Goal: Task Accomplishment & Management: Complete application form

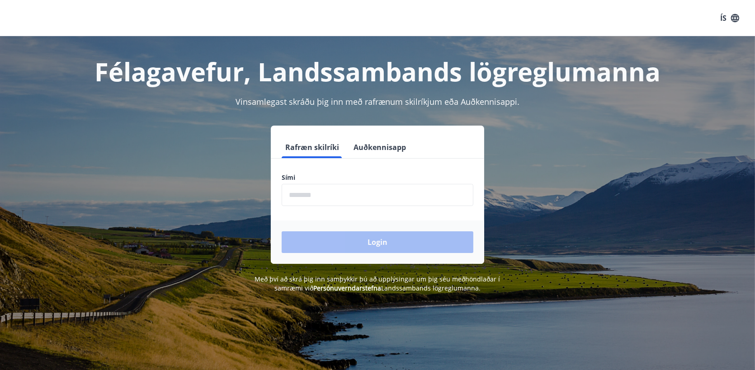
click at [400, 148] on button "Auðkennisapp" at bounding box center [380, 148] width 60 height 22
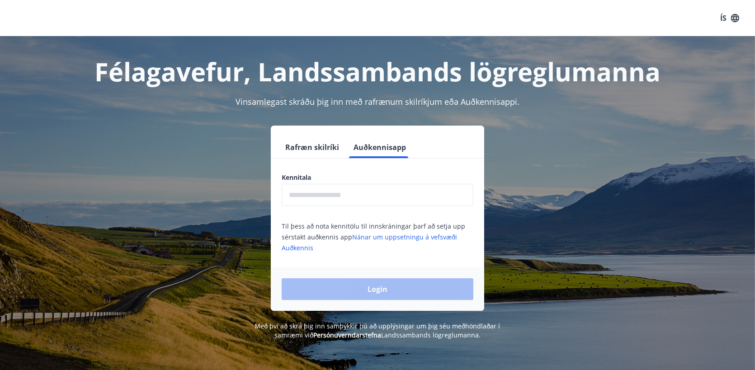
click at [361, 202] on input "text" at bounding box center [378, 195] width 192 height 22
type input "**********"
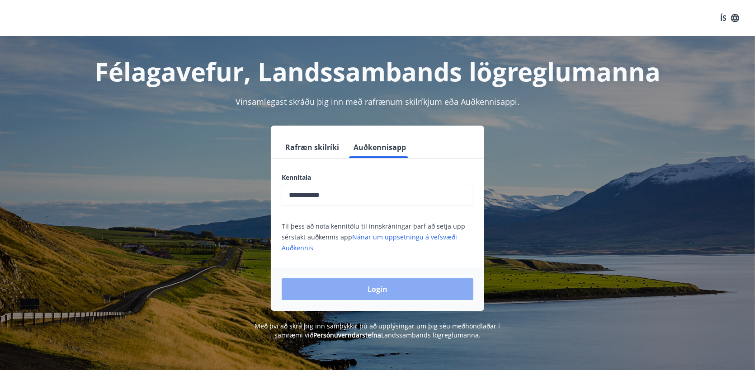
click at [383, 289] on button "Login" at bounding box center [378, 290] width 192 height 22
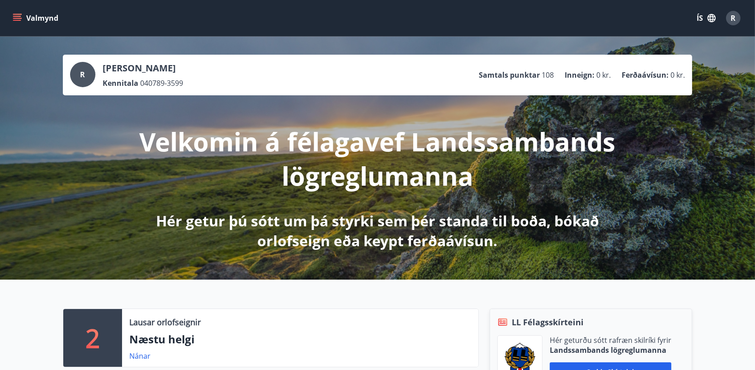
click at [17, 15] on icon "menu" at bounding box center [17, 18] width 9 height 9
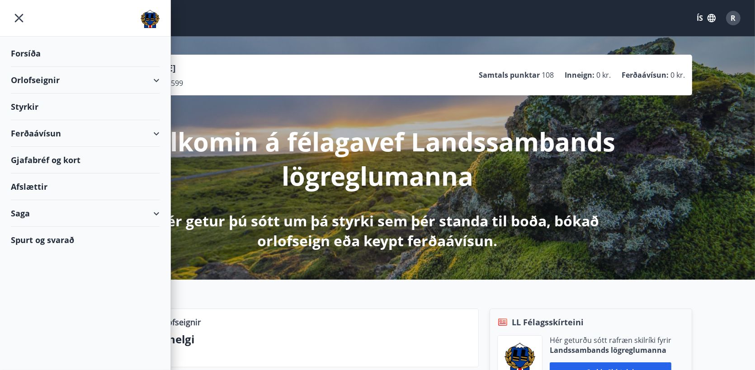
click at [24, 102] on div "Styrkir" at bounding box center [85, 107] width 149 height 27
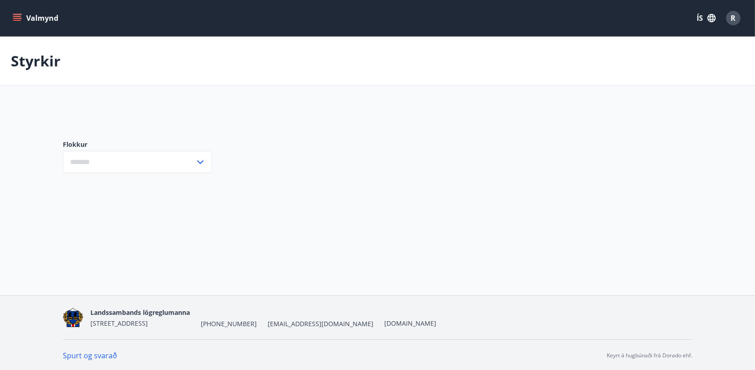
type input "***"
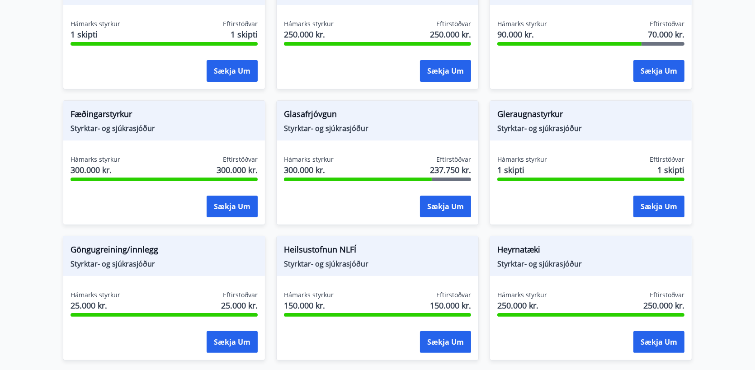
scroll to position [226, 0]
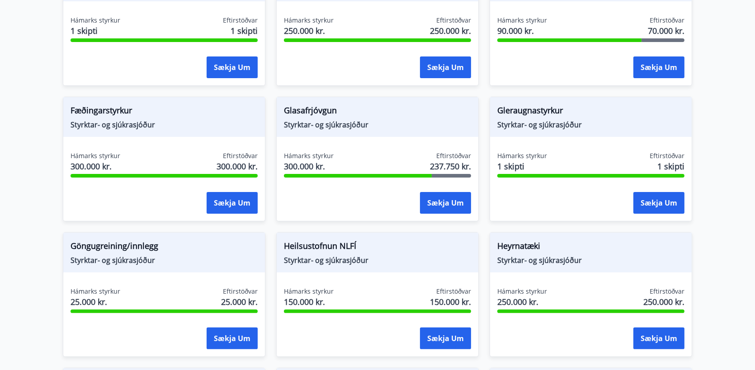
click at [307, 110] on span "Glasafrjóvgun" at bounding box center [377, 111] width 187 height 15
click at [306, 156] on span "Hámarks styrkur" at bounding box center [309, 156] width 50 height 9
click at [441, 161] on span "237.750 kr." at bounding box center [450, 167] width 41 height 12
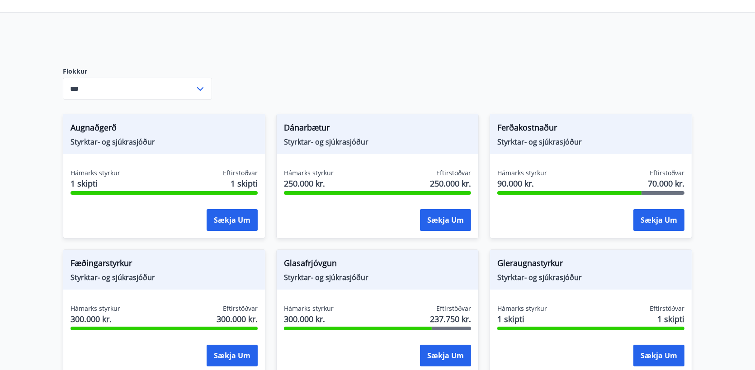
scroll to position [0, 0]
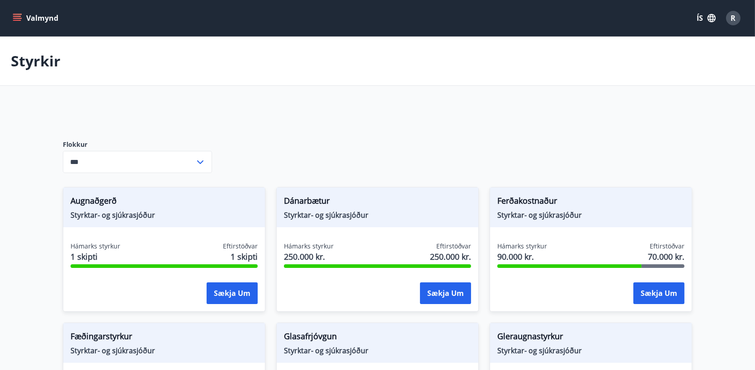
click at [36, 21] on button "Valmynd" at bounding box center [36, 18] width 51 height 16
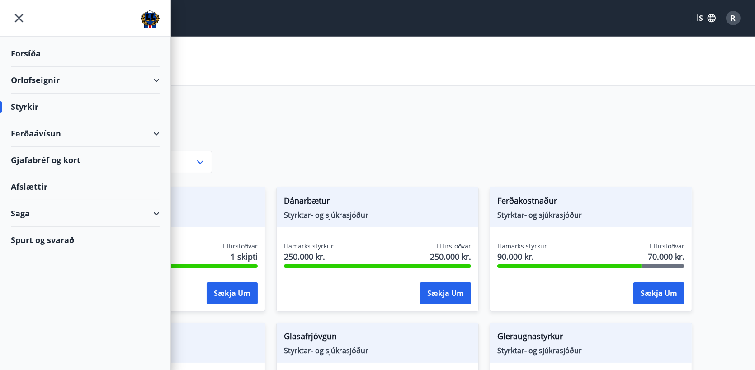
click at [131, 217] on div "Saga" at bounding box center [85, 213] width 149 height 27
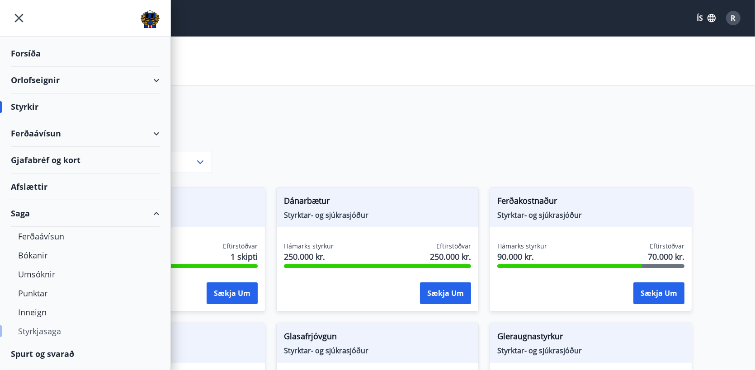
click at [43, 332] on div "Styrkjasaga" at bounding box center [85, 331] width 134 height 19
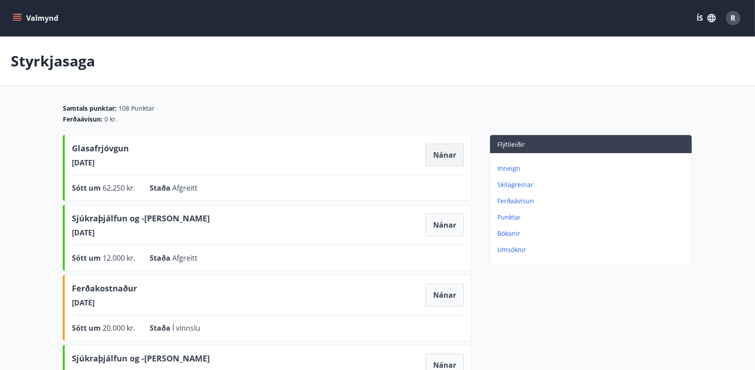
click at [439, 153] on button "Nánar" at bounding box center [445, 155] width 38 height 23
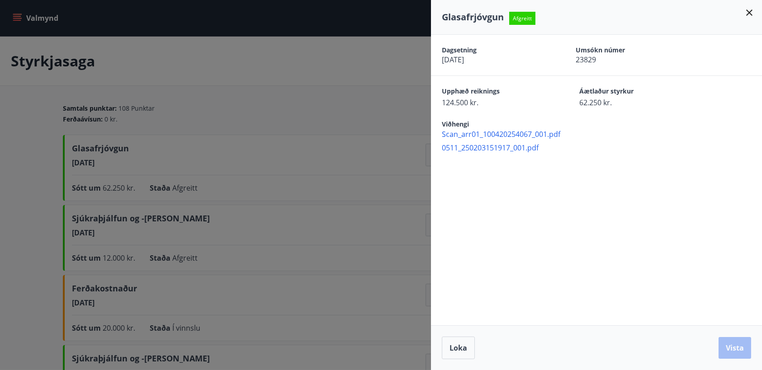
click at [509, 133] on span "Scan_arr01_100420254067_001.pdf" at bounding box center [602, 134] width 320 height 10
click at [519, 151] on span "0511_250203151917_001.pdf" at bounding box center [602, 148] width 320 height 10
click at [678, 167] on div "Dagsetning 10.04.2025 Umsókn númer 23829 Upphæð reiknings 124.500 kr. Áætlaður …" at bounding box center [596, 180] width 331 height 291
click at [749, 15] on icon at bounding box center [749, 12] width 11 height 11
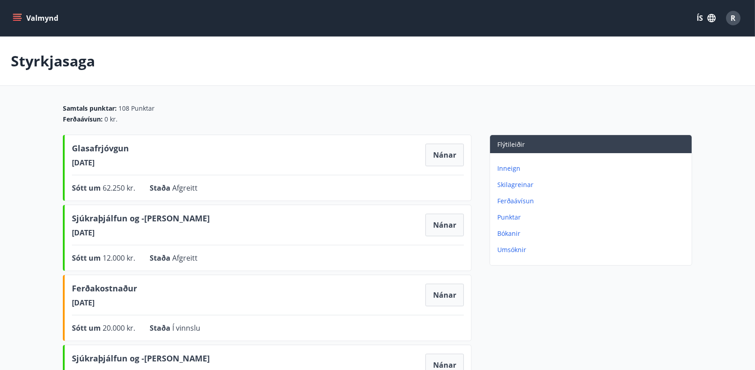
click at [26, 16] on button "Valmynd" at bounding box center [36, 18] width 51 height 16
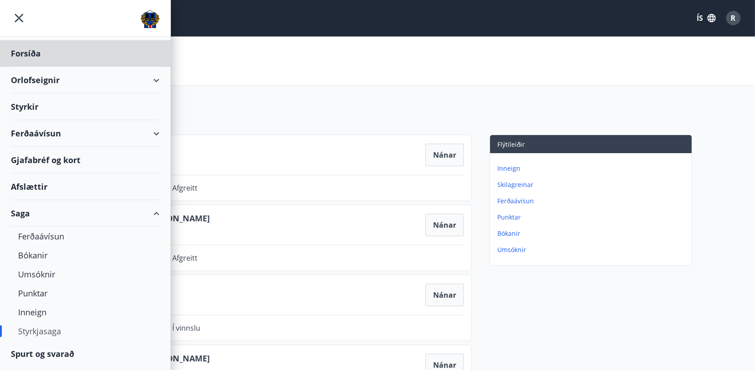
click at [27, 105] on div "Styrkir" at bounding box center [85, 107] width 149 height 27
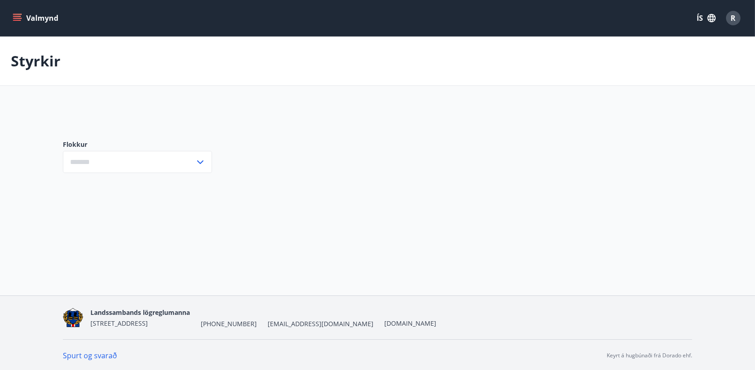
type input "***"
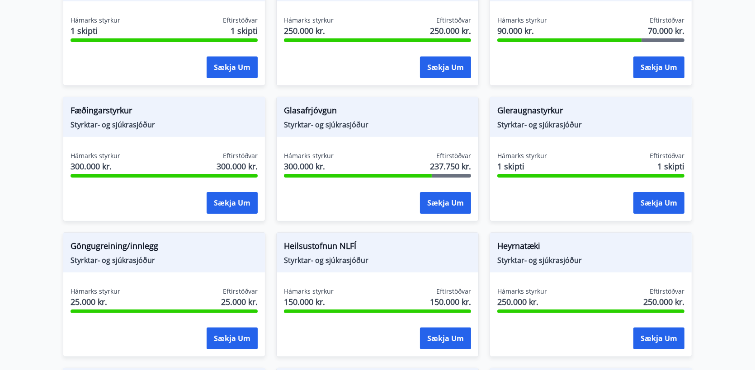
scroll to position [271, 0]
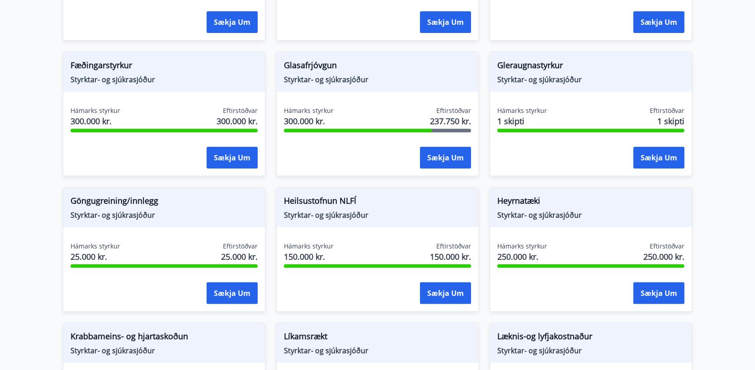
click at [526, 71] on span "Gleraugnastyrkur" at bounding box center [590, 66] width 187 height 15
click at [668, 159] on button "Sækja um" at bounding box center [659, 158] width 51 height 22
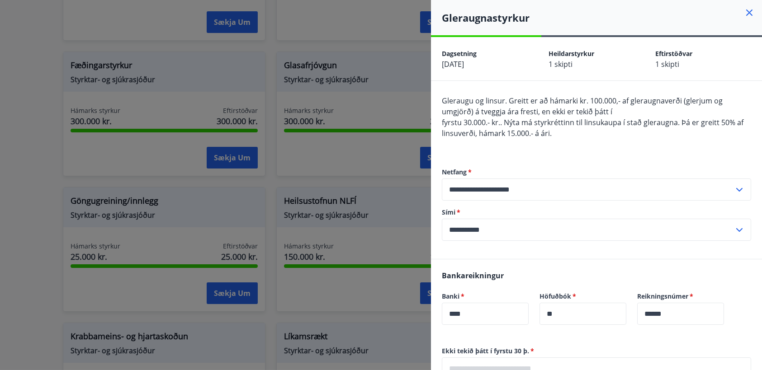
click at [43, 119] on div at bounding box center [381, 185] width 762 height 370
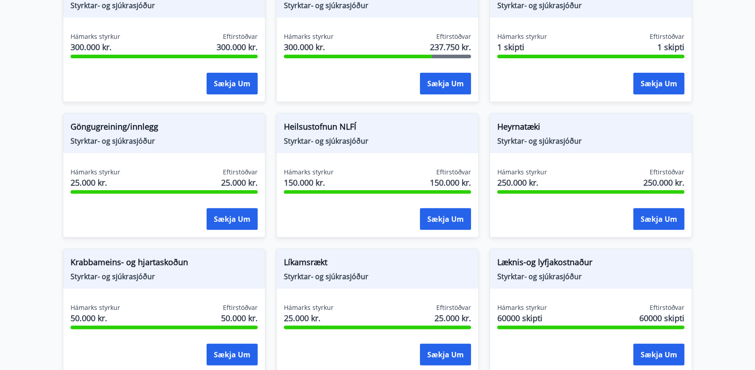
scroll to position [362, 0]
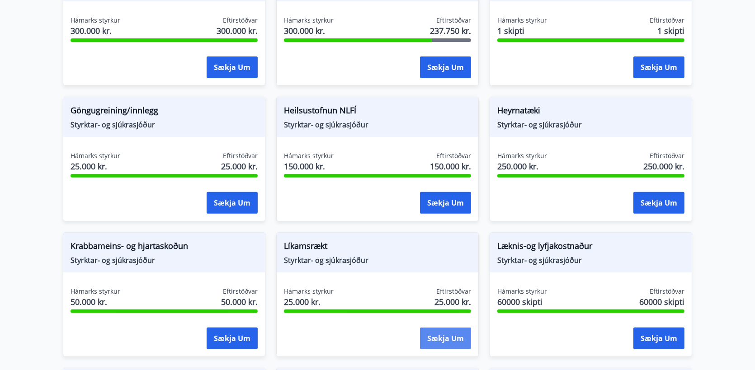
click at [444, 338] on button "Sækja um" at bounding box center [445, 339] width 51 height 22
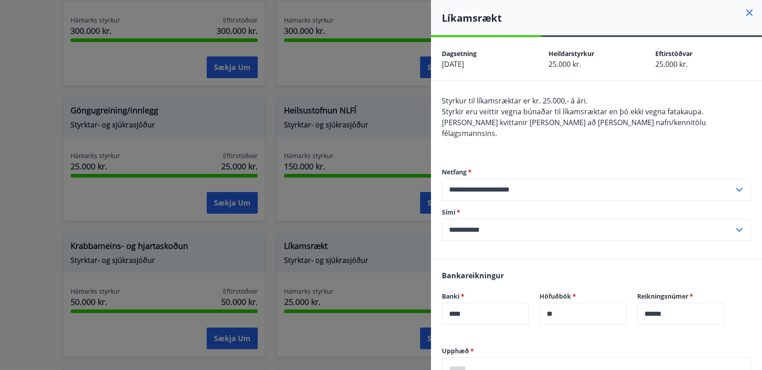
click at [35, 256] on div at bounding box center [381, 185] width 762 height 370
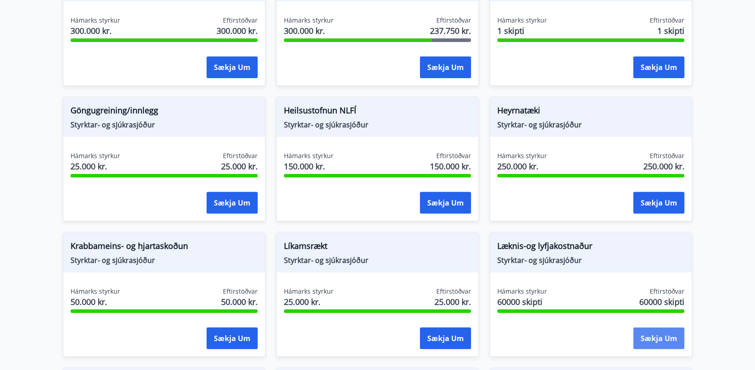
click at [674, 341] on button "Sækja um" at bounding box center [659, 339] width 51 height 22
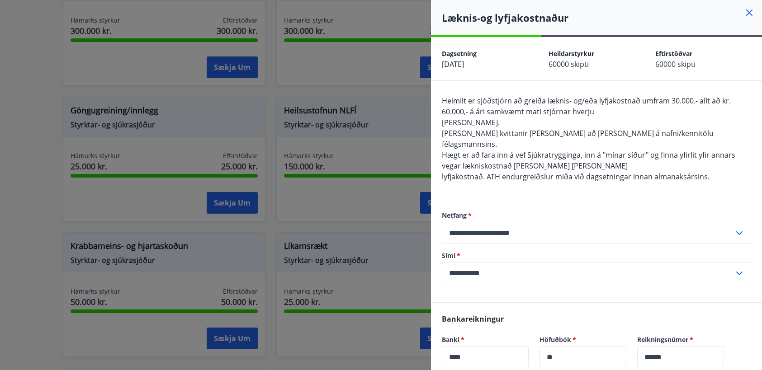
click at [32, 166] on div at bounding box center [381, 185] width 762 height 370
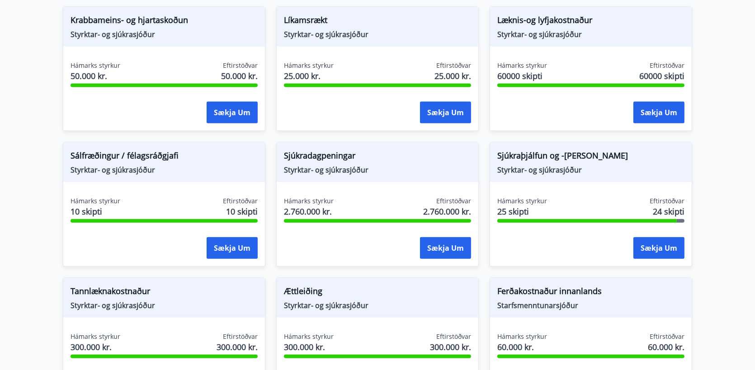
scroll to position [0, 0]
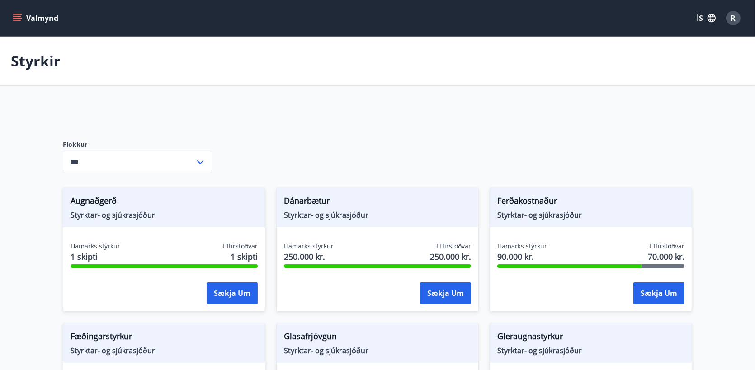
click at [18, 13] on button "Valmynd" at bounding box center [36, 18] width 51 height 16
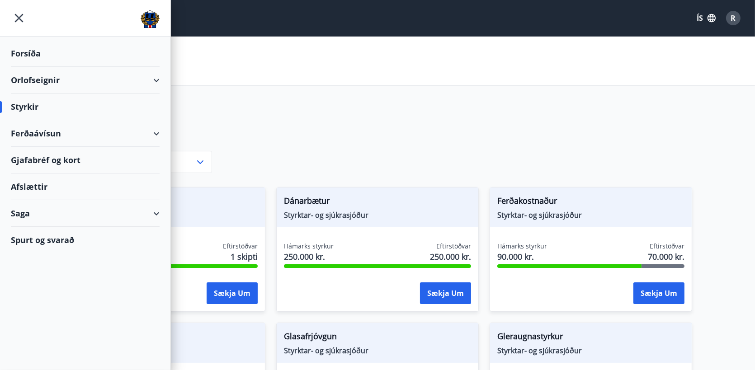
click at [32, 213] on div "Saga" at bounding box center [85, 213] width 149 height 27
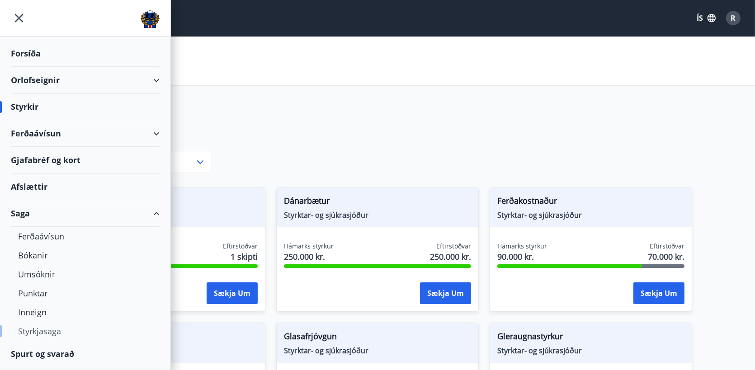
click at [29, 328] on div "Styrkjasaga" at bounding box center [85, 331] width 134 height 19
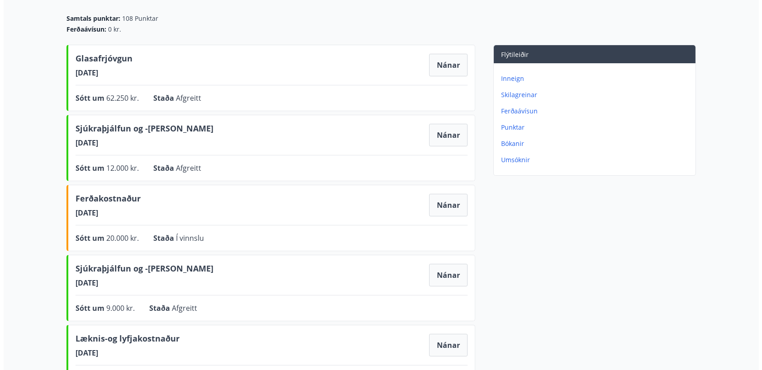
scroll to position [90, 0]
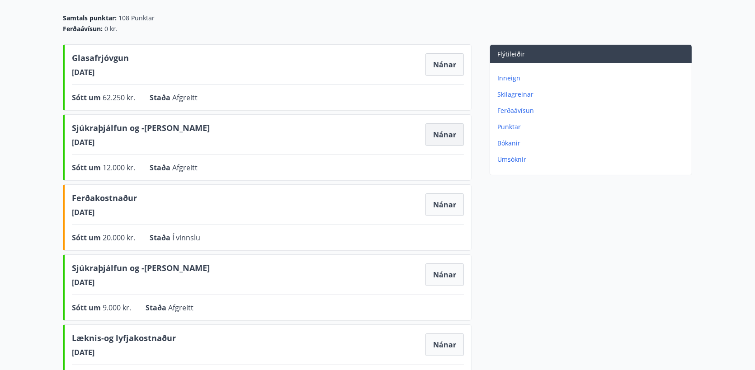
click at [448, 138] on button "Nánar" at bounding box center [445, 134] width 38 height 23
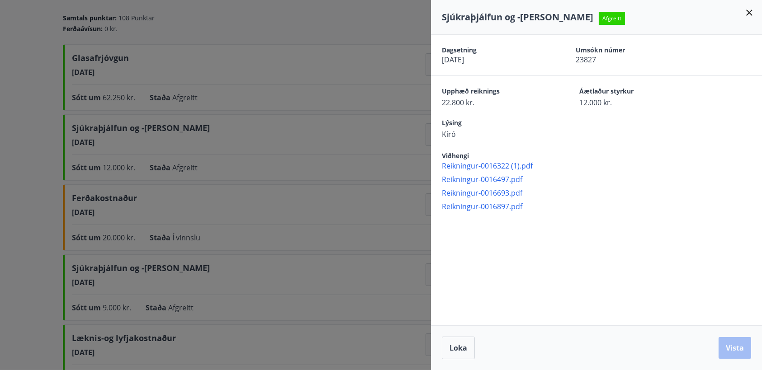
drag, startPoint x: 707, startPoint y: 282, endPoint x: 724, endPoint y: 282, distance: 16.3
click at [724, 282] on div "Dagsetning 10.04.2025 Umsókn númer 23827 Upphæð reiknings 22.800 kr. Áætlaður s…" at bounding box center [596, 180] width 331 height 291
click at [508, 165] on span "Reikningur-0016322 (1).pdf" at bounding box center [602, 166] width 320 height 10
